Goal: Download file/media

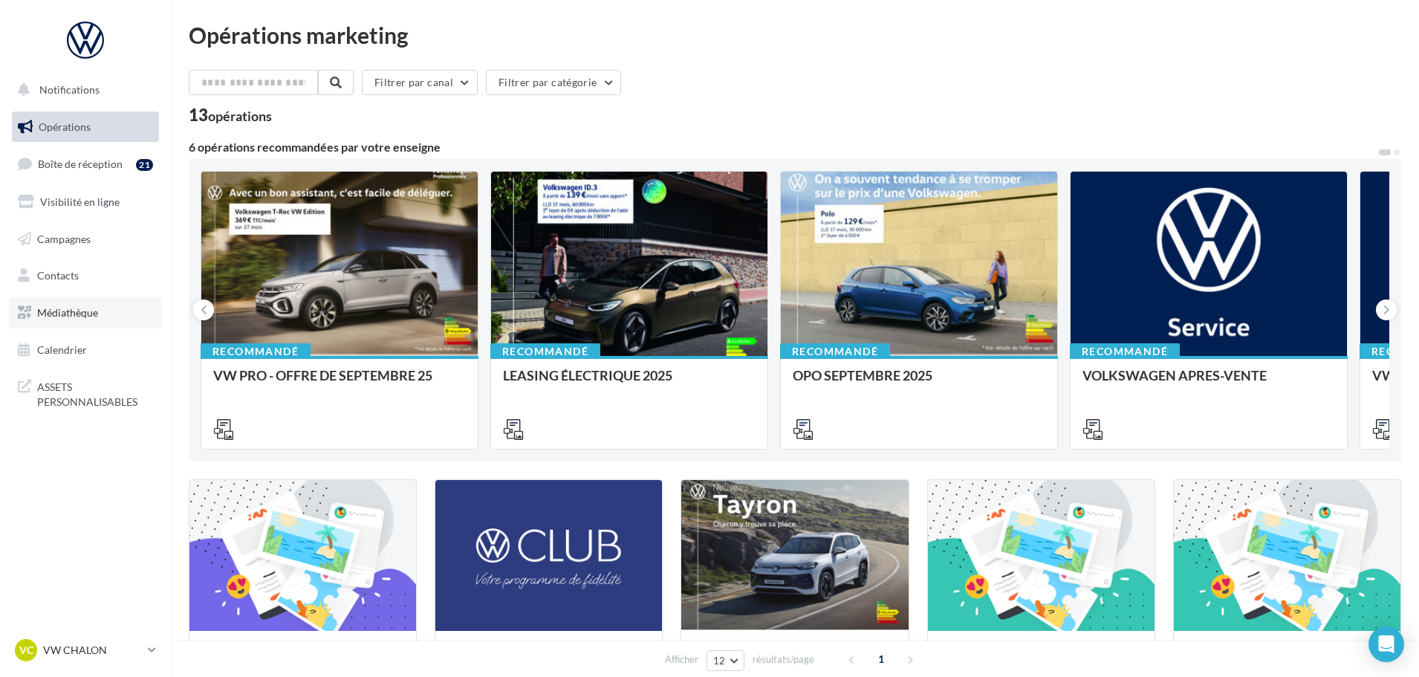
click at [65, 303] on link "Médiathèque" at bounding box center [85, 312] width 153 height 31
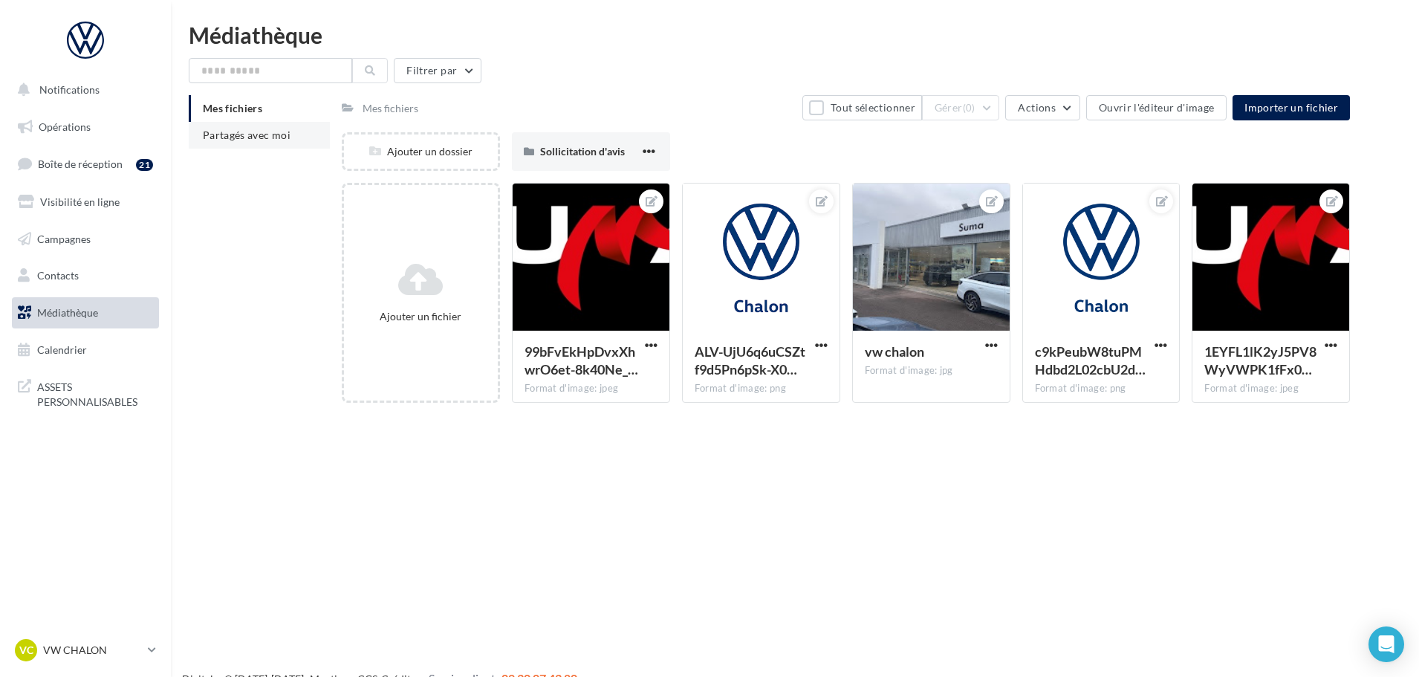
click at [234, 135] on span "Partagés avec moi" at bounding box center [247, 135] width 88 height 13
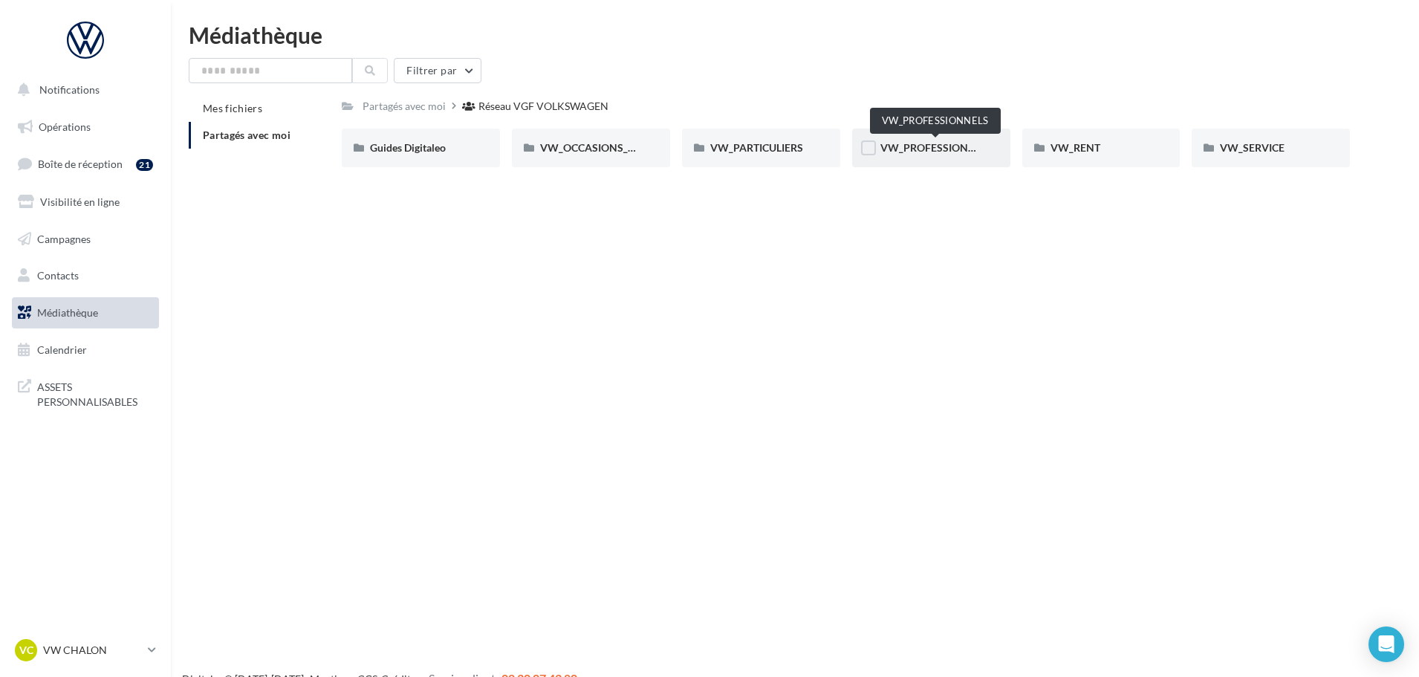
click at [920, 143] on span "VW_PROFESSIONNELS" at bounding box center [936, 147] width 113 height 13
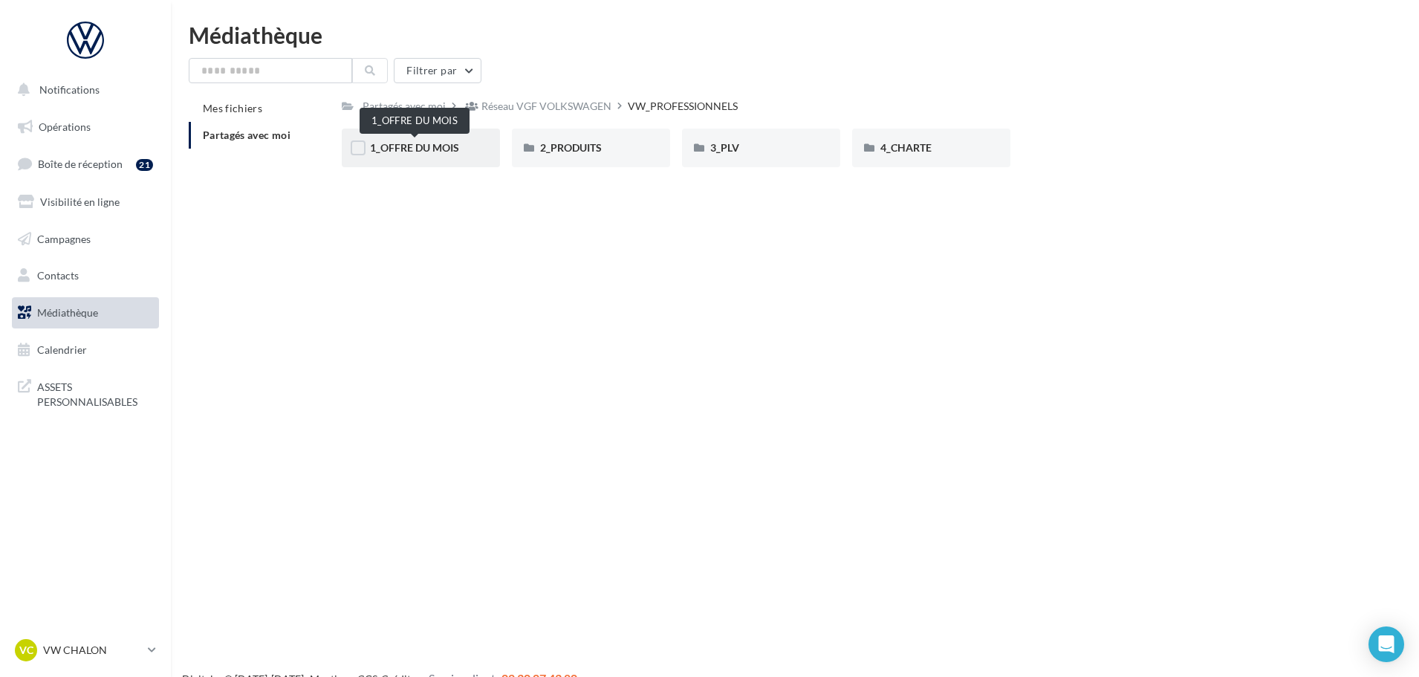
click at [426, 147] on span "1_OFFRE DU MOIS" at bounding box center [414, 147] width 89 height 13
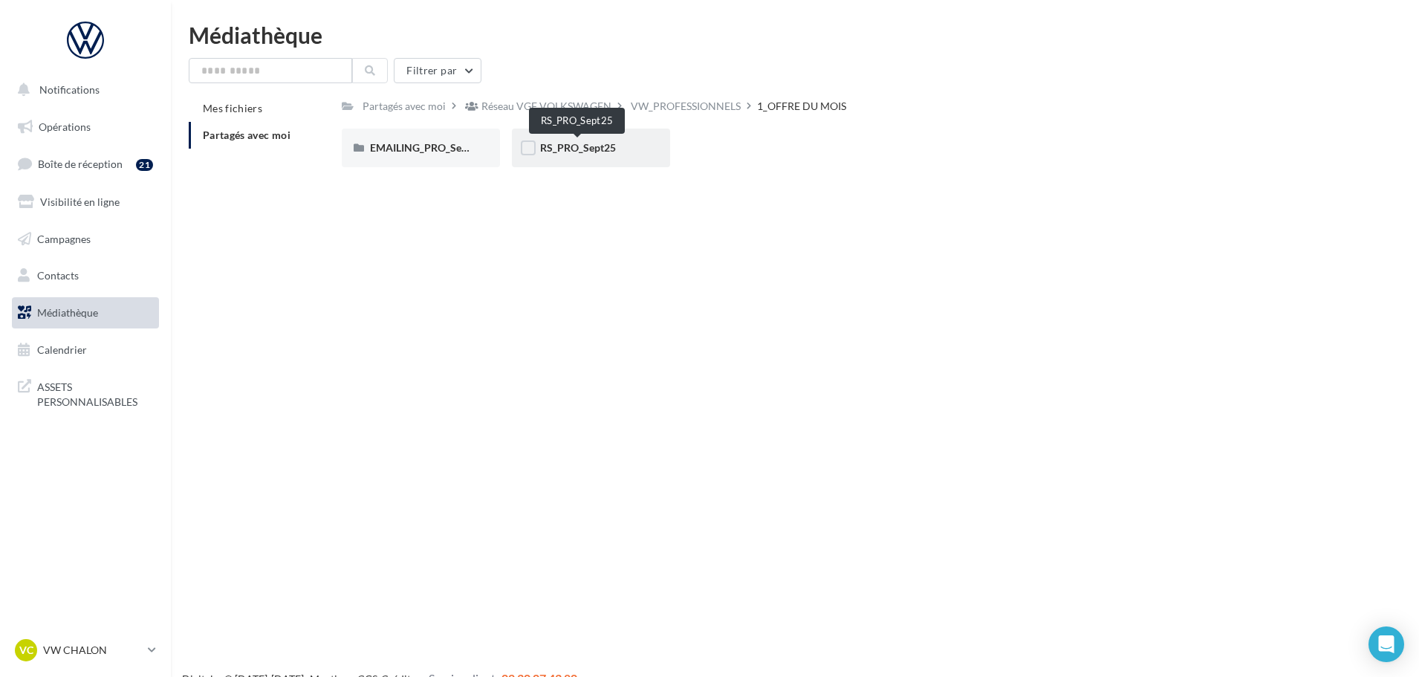
click at [591, 140] on div "RS_PRO_Sept25" at bounding box center [591, 147] width 102 height 15
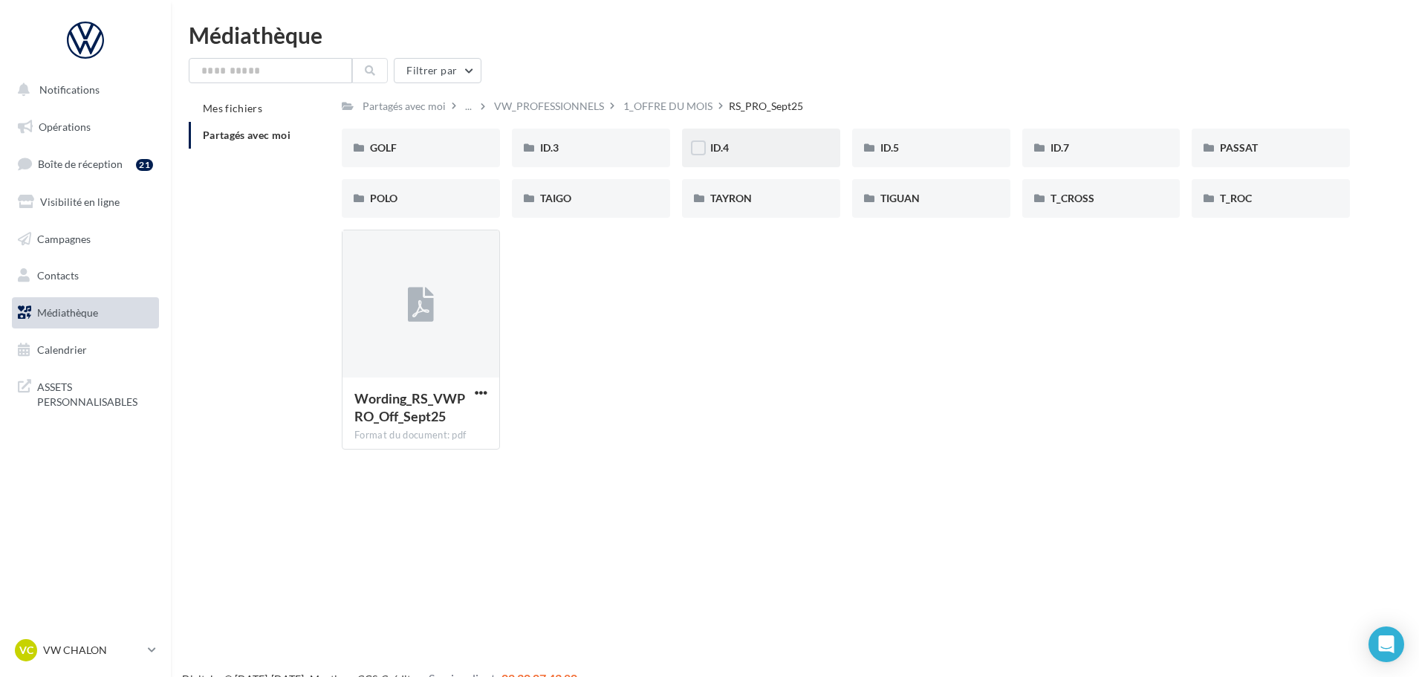
click at [710, 149] on span "ID.4" at bounding box center [719, 147] width 19 height 13
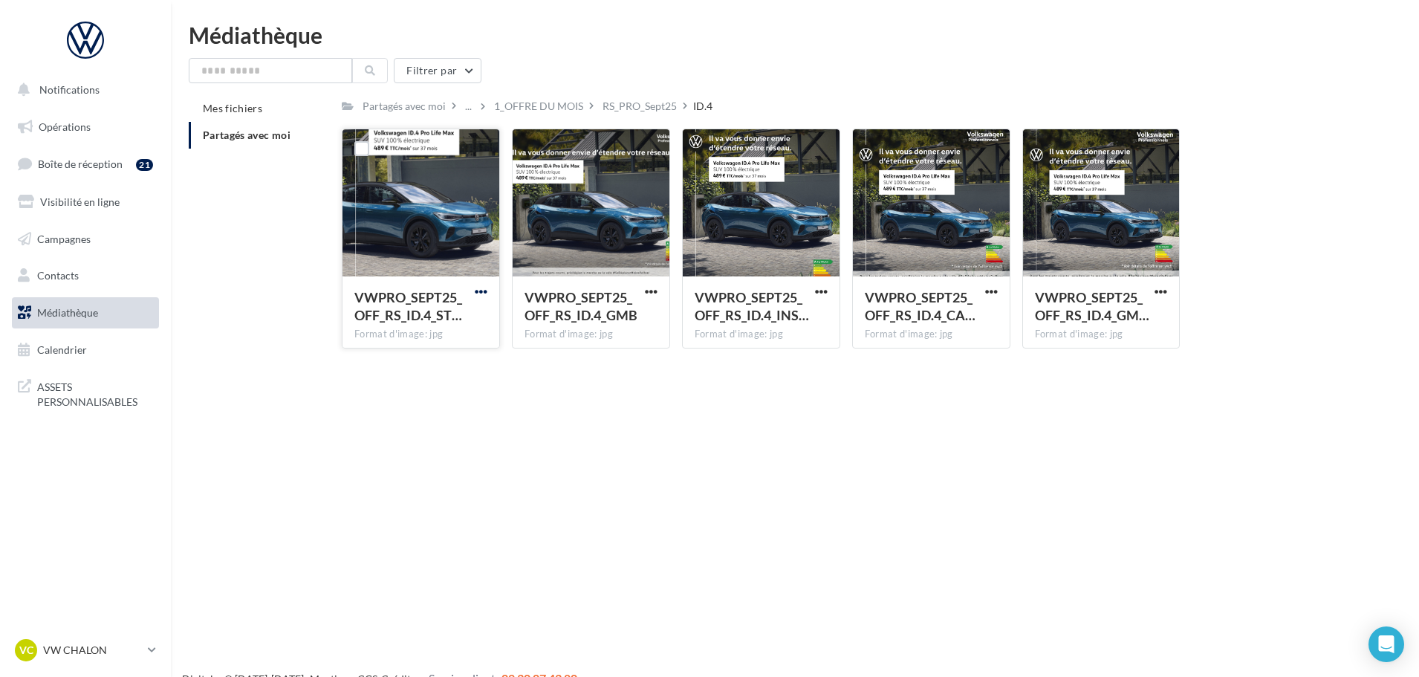
click at [487, 289] on span "button" at bounding box center [481, 291] width 13 height 13
click at [399, 325] on button "Télécharger" at bounding box center [416, 321] width 149 height 39
click at [821, 290] on span "button" at bounding box center [821, 291] width 13 height 13
click at [735, 319] on button "Télécharger" at bounding box center [756, 321] width 149 height 39
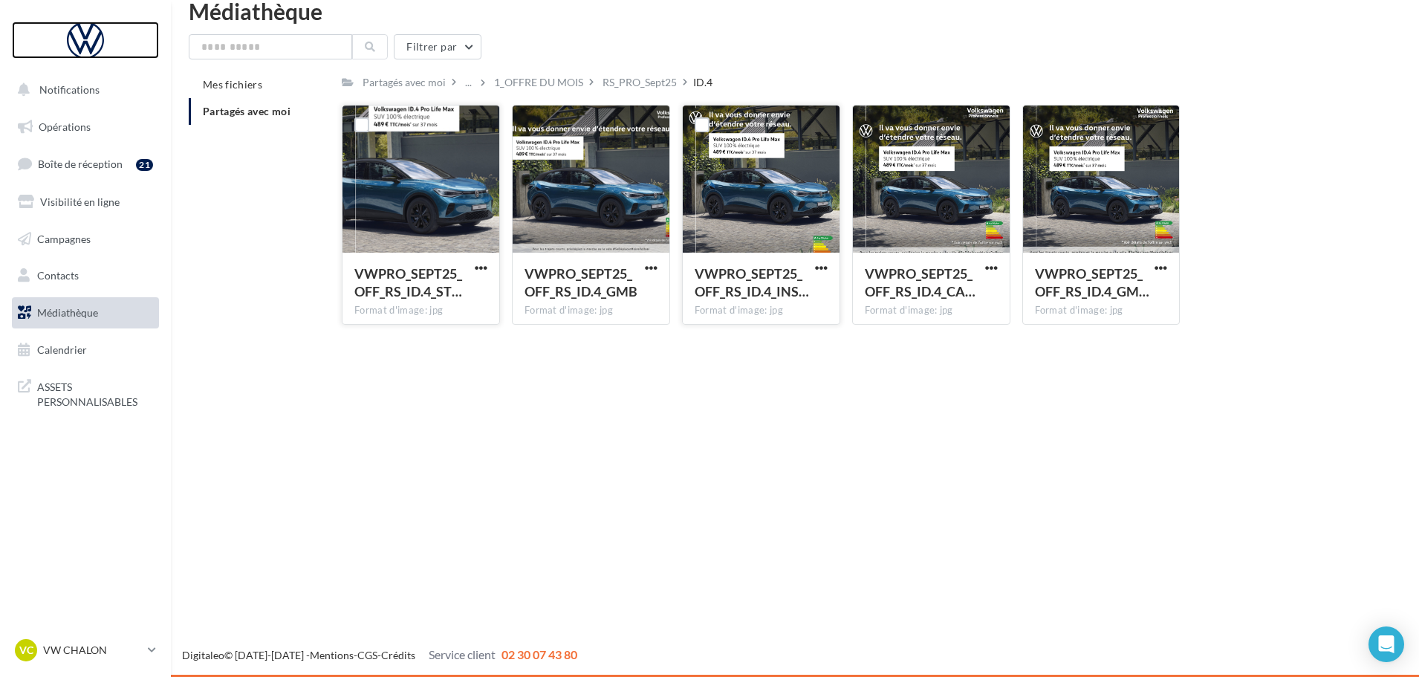
click at [94, 40] on div at bounding box center [85, 40] width 119 height 37
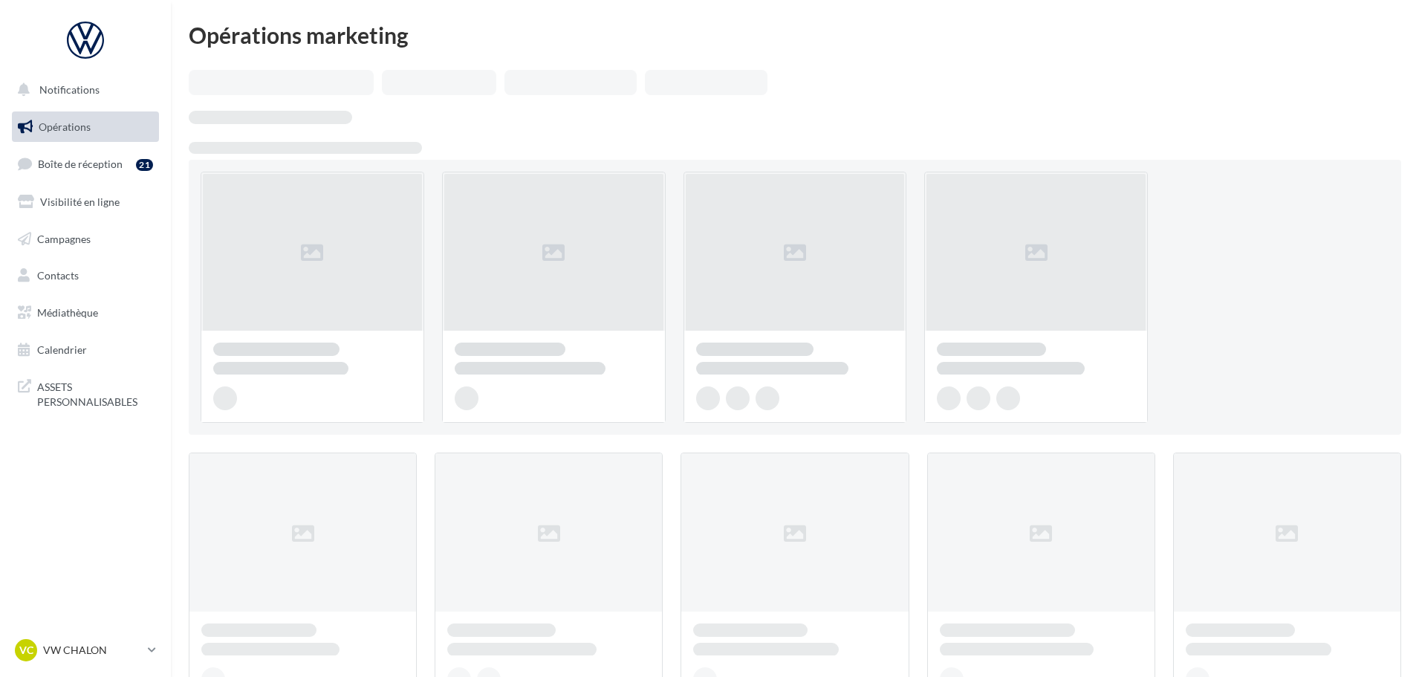
click at [55, 647] on p "VW CHALON" at bounding box center [92, 650] width 99 height 15
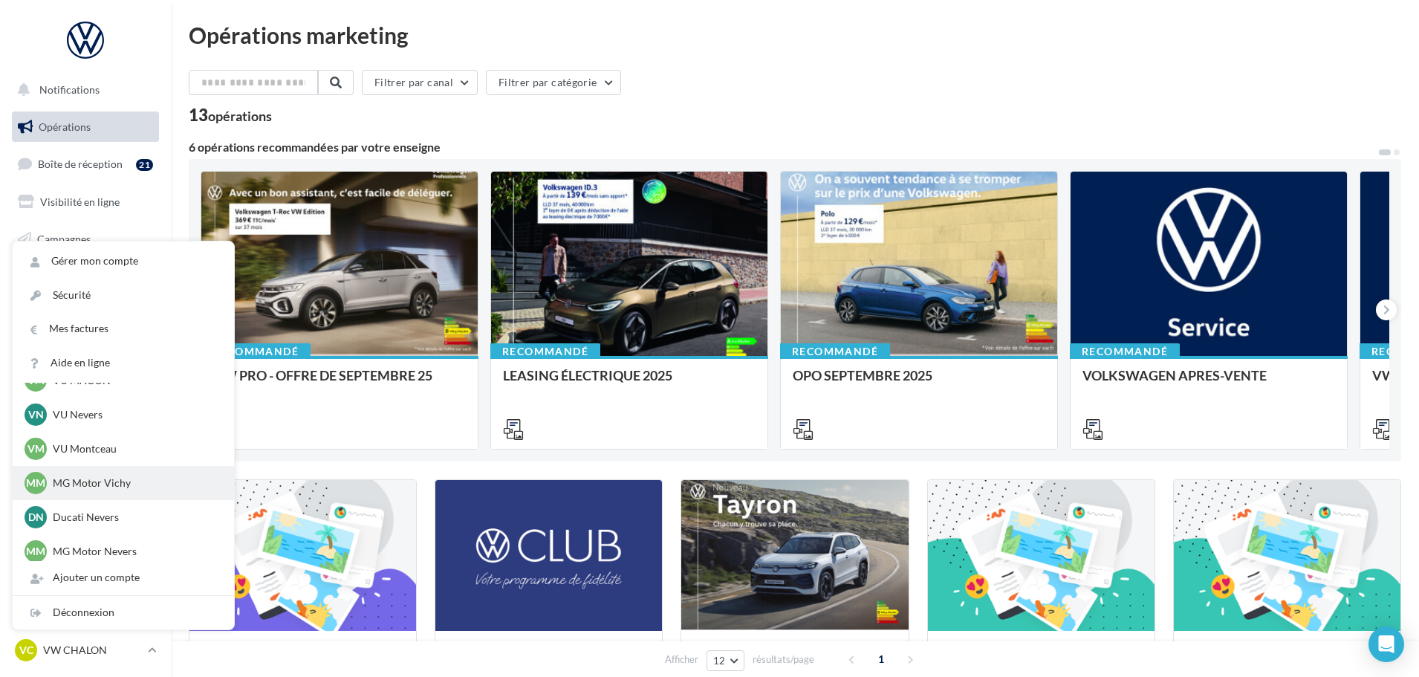
scroll to position [1136, 0]
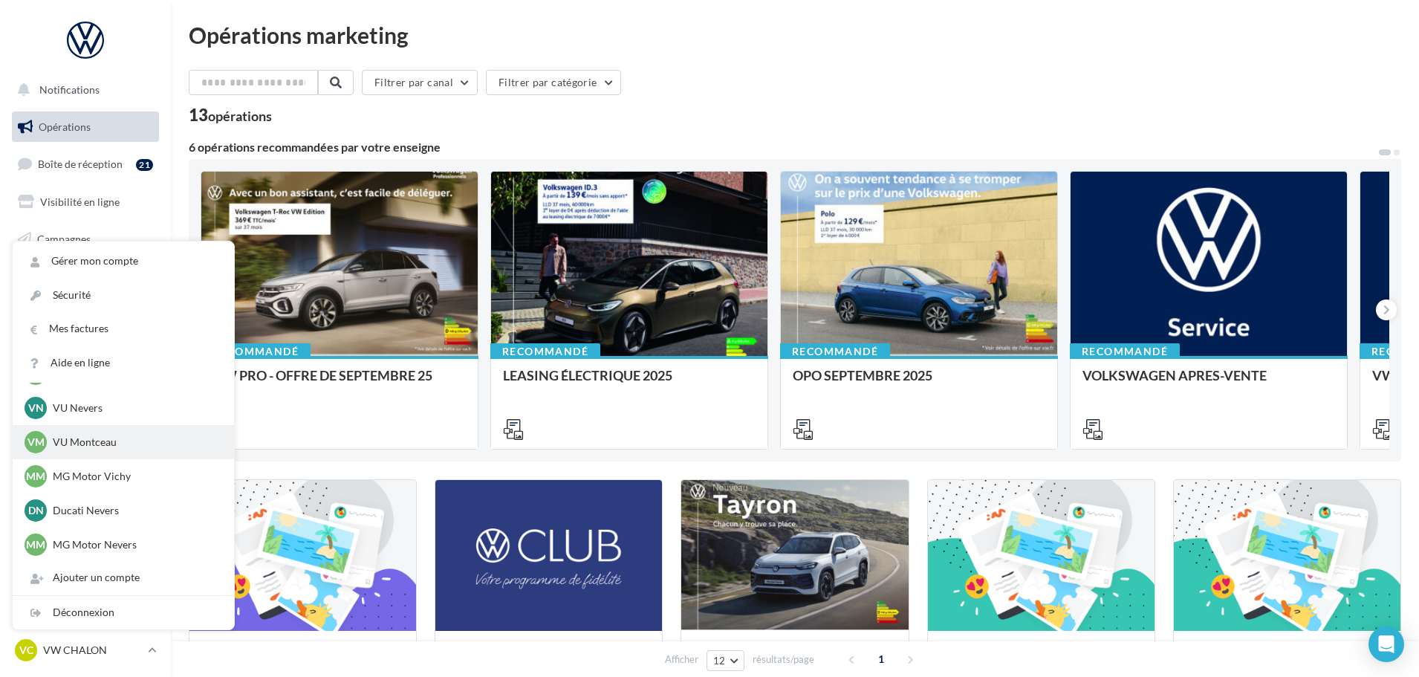
click at [85, 446] on p "VU Montceau" at bounding box center [134, 442] width 163 height 15
